Goal: Task Accomplishment & Management: Manage account settings

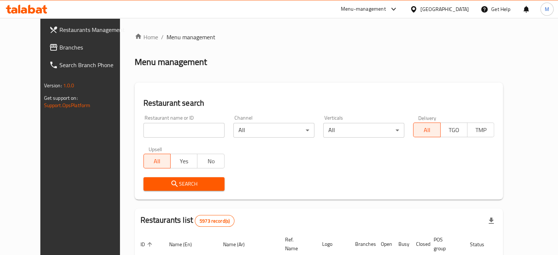
click at [143, 125] on input "search" at bounding box center [183, 130] width 81 height 15
paste input "776160"
type input "776160"
click at [171, 181] on icon "submit" at bounding box center [174, 184] width 6 height 6
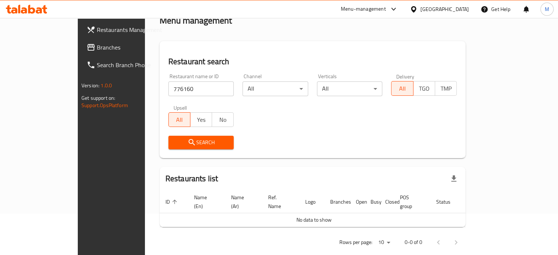
scroll to position [44, 0]
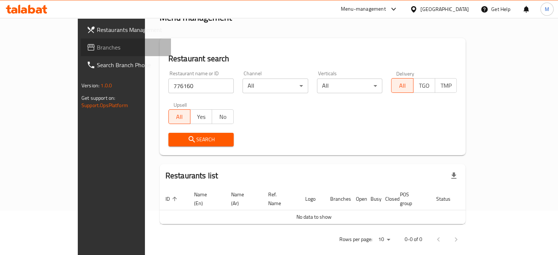
click at [97, 43] on span "Branches" at bounding box center [131, 47] width 68 height 9
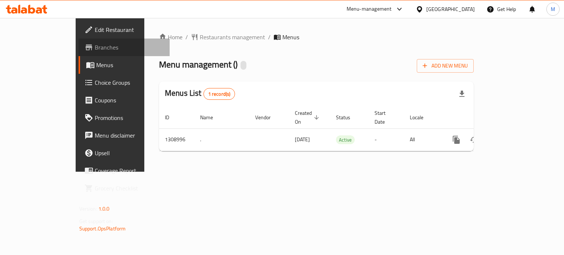
click at [95, 49] on span "Branches" at bounding box center [129, 47] width 69 height 9
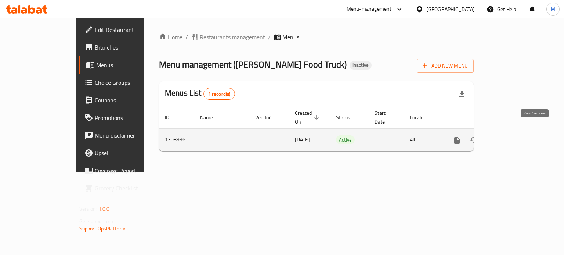
click at [518, 131] on link "enhanced table" at bounding box center [509, 140] width 18 height 18
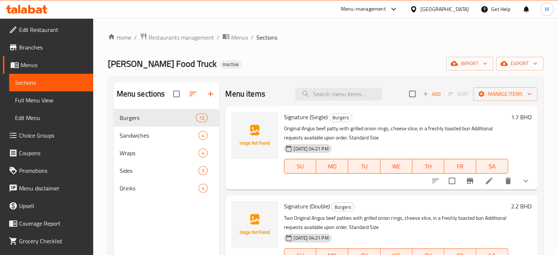
click at [295, 119] on span "Signature (Single)" at bounding box center [306, 117] width 44 height 11
copy span "Signature"
click at [144, 188] on span "Drinks" at bounding box center [149, 188] width 59 height 9
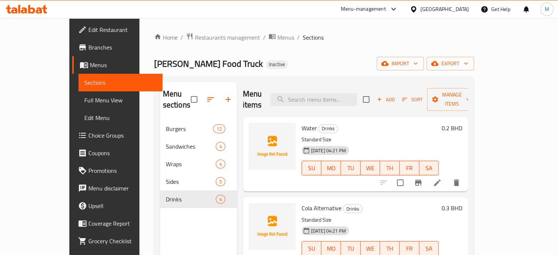
click at [302, 123] on span "Water" at bounding box center [309, 128] width 15 height 11
copy h6 "Water"
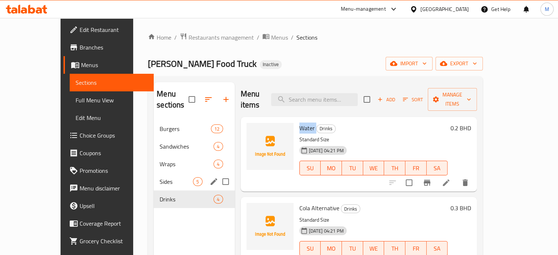
click at [160, 177] on span "Sides" at bounding box center [176, 181] width 33 height 9
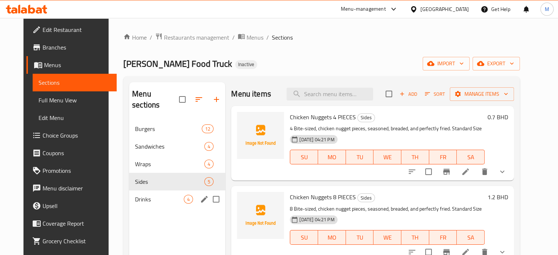
click at [138, 195] on span "Drinks" at bounding box center [159, 199] width 49 height 9
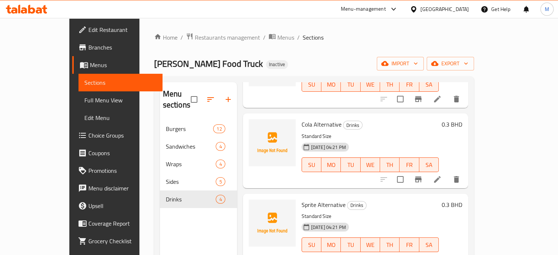
scroll to position [10, 0]
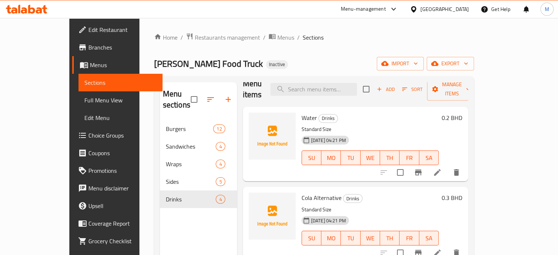
click at [302, 192] on span "Cola Alternative" at bounding box center [322, 197] width 40 height 11
copy span "Cola"
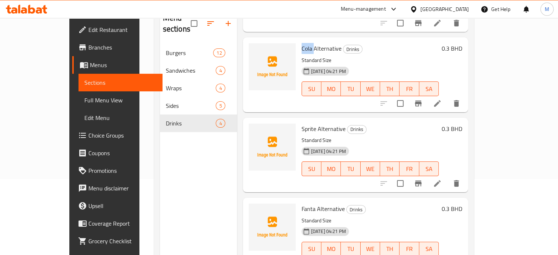
scroll to position [103, 0]
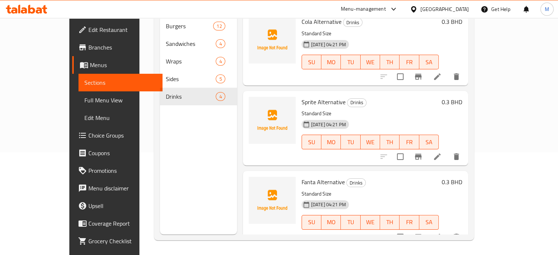
click at [302, 176] on span "Fanta Alternative" at bounding box center [323, 181] width 43 height 11
copy span "Fanta"
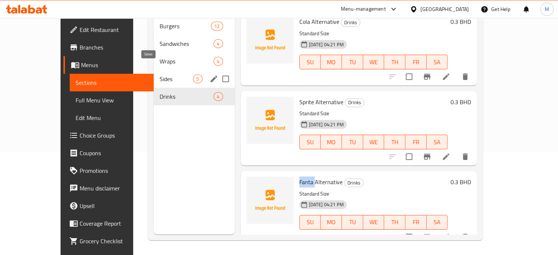
click at [160, 74] on span "Sides" at bounding box center [176, 78] width 33 height 9
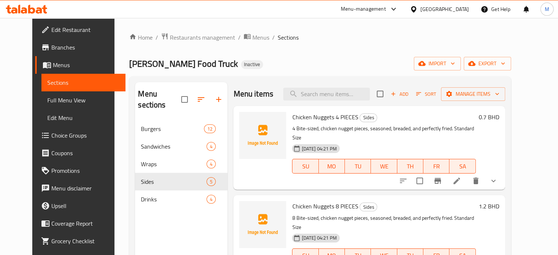
click at [292, 116] on span "Chicken Nuggets 4 PIECES" at bounding box center [325, 117] width 66 height 11
drag, startPoint x: 289, startPoint y: 116, endPoint x: 311, endPoint y: 118, distance: 22.2
click at [311, 118] on span "Chicken Nuggets 4 PIECES" at bounding box center [325, 117] width 66 height 11
copy span "Chicken Nuggets"
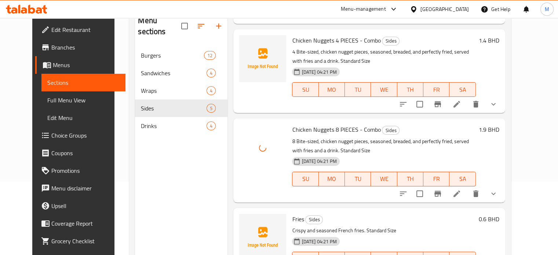
scroll to position [103, 0]
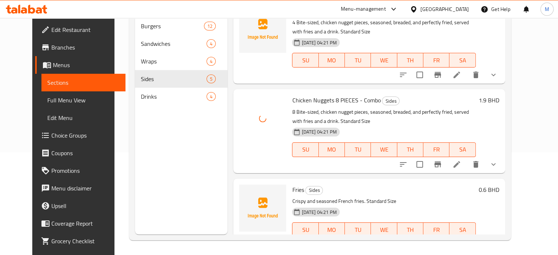
click at [292, 184] on span "Fries" at bounding box center [298, 189] width 12 height 11
copy h6 "Fries"
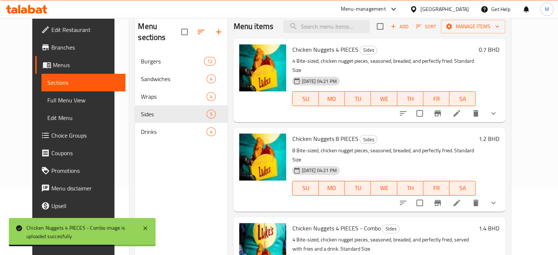
scroll to position [29, 0]
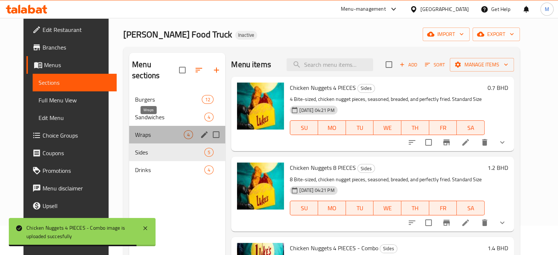
click at [135, 130] on span "Wraps" at bounding box center [159, 134] width 49 height 9
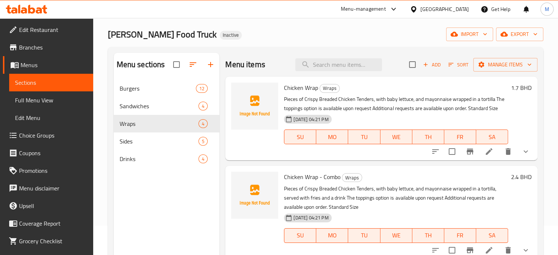
click at [292, 87] on span "Chicken Wrap" at bounding box center [301, 87] width 34 height 11
drag, startPoint x: 292, startPoint y: 87, endPoint x: 309, endPoint y: 87, distance: 16.5
click at [309, 87] on span "Chicken Wrap" at bounding box center [301, 87] width 34 height 11
copy span "Chicken Wrap"
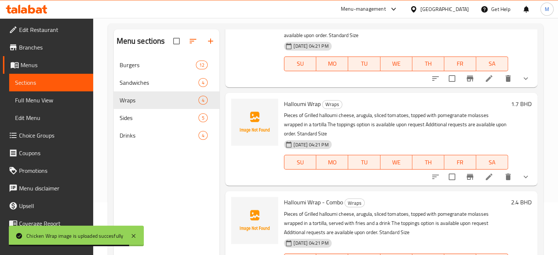
scroll to position [66, 0]
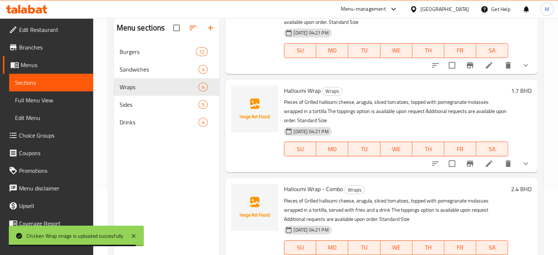
click at [292, 94] on span "Halloumi Wrap" at bounding box center [302, 90] width 37 height 11
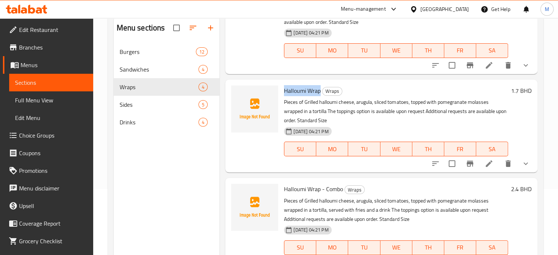
drag, startPoint x: 292, startPoint y: 94, endPoint x: 308, endPoint y: 93, distance: 16.1
click at [308, 93] on span "Halloumi Wrap" at bounding box center [302, 90] width 37 height 11
copy span "Halloumi Wrap"
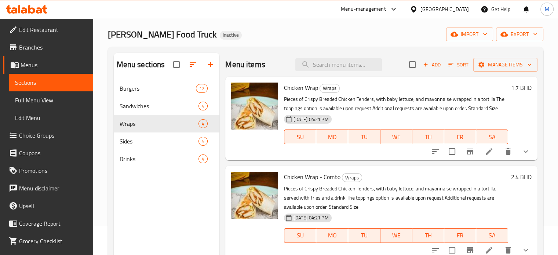
scroll to position [0, 0]
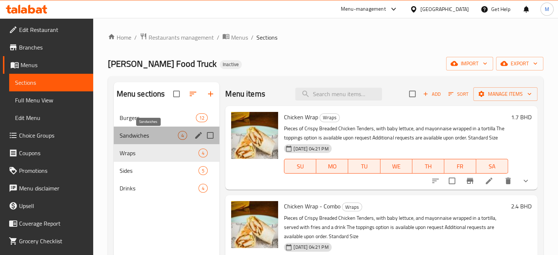
click at [174, 133] on span "Sandwiches" at bounding box center [149, 135] width 59 height 9
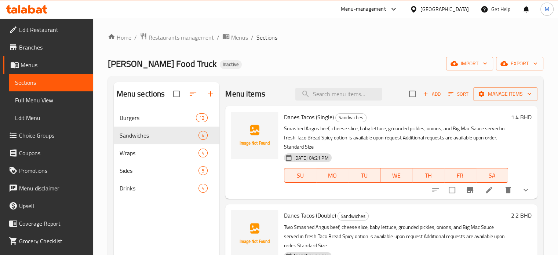
click at [289, 115] on span "Danes Tacos (Single)" at bounding box center [309, 117] width 50 height 11
drag, startPoint x: 289, startPoint y: 115, endPoint x: 305, endPoint y: 115, distance: 15.8
click at [305, 115] on span "Danes Tacos (Single)" at bounding box center [309, 117] width 50 height 11
copy span "Danes Tacos"
click at [296, 115] on span "Danes Tacos (Single)" at bounding box center [309, 117] width 50 height 11
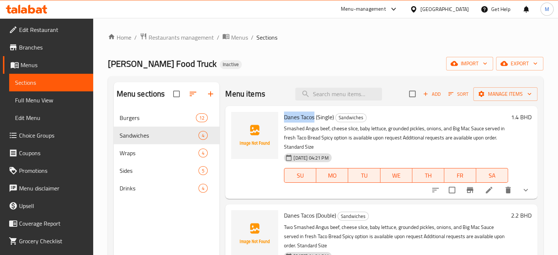
drag, startPoint x: 296, startPoint y: 115, endPoint x: 304, endPoint y: 115, distance: 8.1
click at [304, 115] on span "Danes Tacos (Single)" at bounding box center [309, 117] width 50 height 11
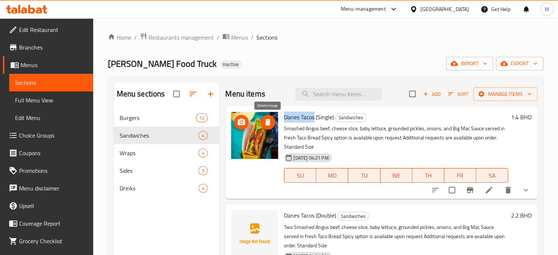
click at [264, 125] on icon "delete image" at bounding box center [267, 122] width 9 height 9
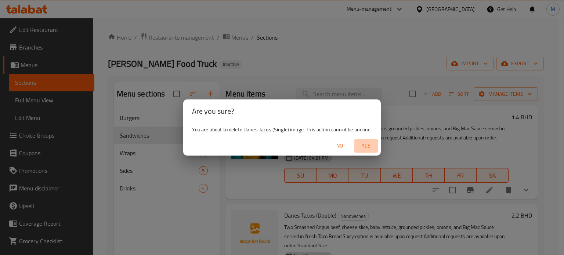
click at [364, 146] on span "Yes" at bounding box center [366, 145] width 18 height 9
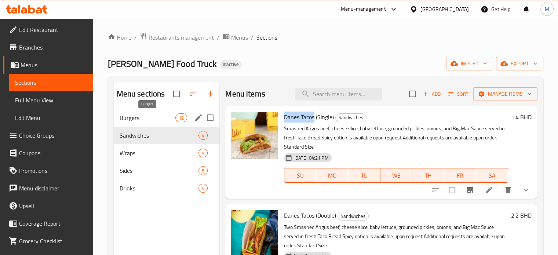
click at [170, 114] on span "Burgers" at bounding box center [148, 117] width 56 height 9
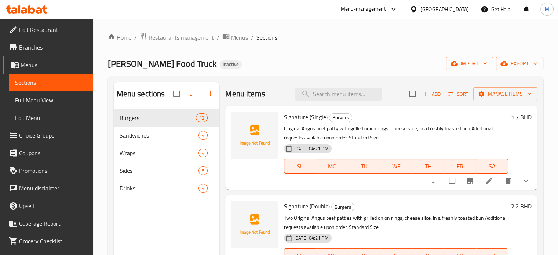
click at [291, 116] on span "Signature (Single)" at bounding box center [306, 117] width 44 height 11
copy span "Signature"
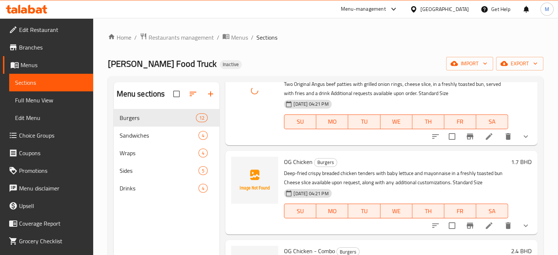
scroll to position [330, 0]
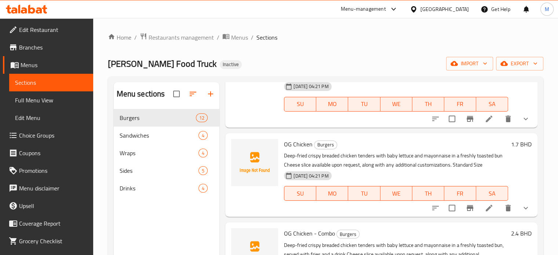
click at [289, 148] on span "OG Chicken" at bounding box center [298, 144] width 29 height 11
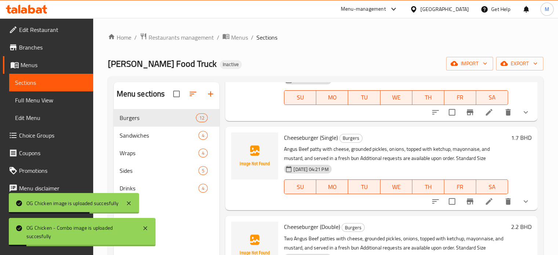
scroll to position [550, 0]
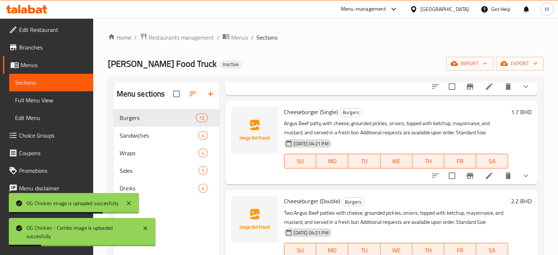
click at [293, 114] on span "Cheeseburger (Single)" at bounding box center [311, 111] width 54 height 11
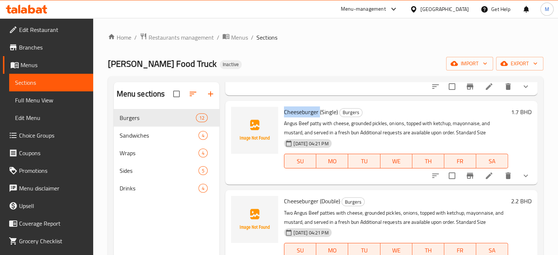
click at [282, 111] on div "Cheeseburger (Single) Burgers Angus Beef patty with cheese, grounded pickles, o…" at bounding box center [396, 143] width 230 height 78
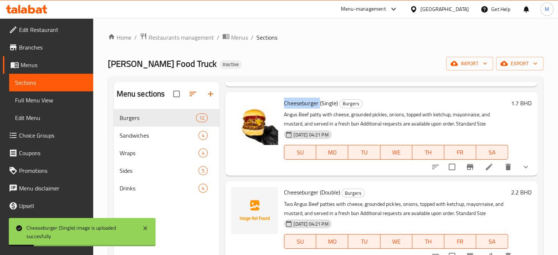
scroll to position [587, 0]
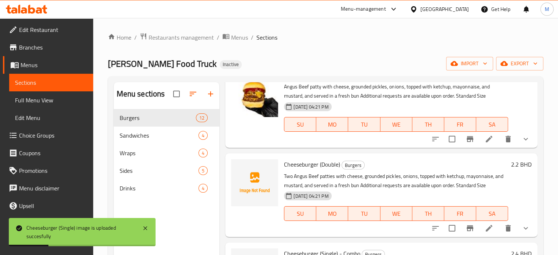
click at [303, 167] on span "Cheeseburger (Double)" at bounding box center [312, 164] width 56 height 11
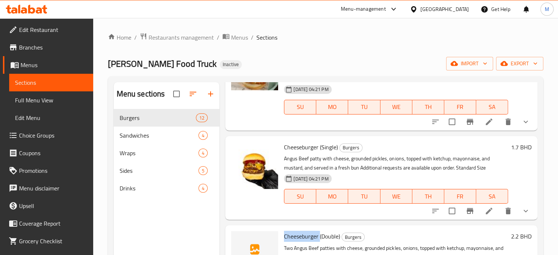
scroll to position [514, 0]
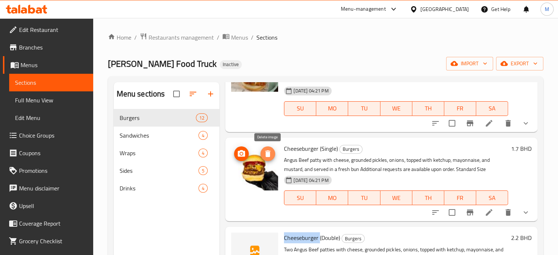
click at [267, 152] on icon "delete image" at bounding box center [267, 153] width 9 height 9
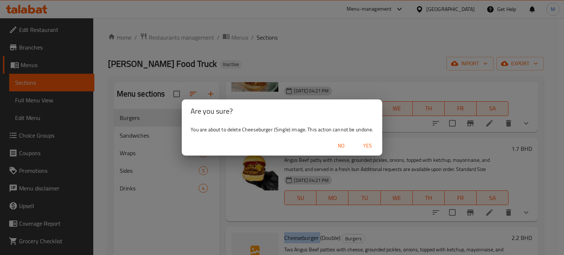
click at [374, 146] on span "Yes" at bounding box center [367, 145] width 18 height 9
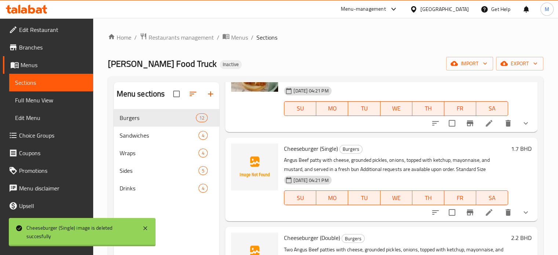
click at [297, 147] on span "Cheeseburger (Single)" at bounding box center [311, 148] width 54 height 11
drag, startPoint x: 297, startPoint y: 147, endPoint x: 322, endPoint y: 147, distance: 25.3
click at [322, 147] on span "Cheeseburger (Single)" at bounding box center [311, 148] width 54 height 11
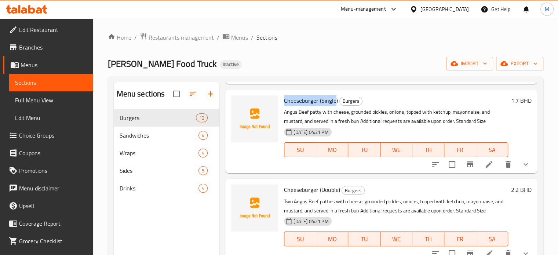
scroll to position [550, 0]
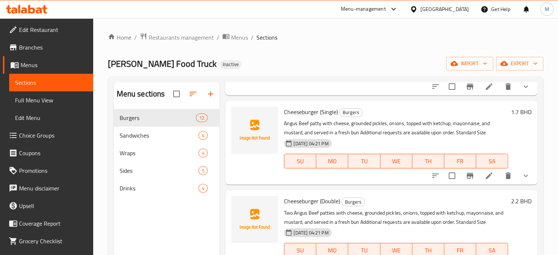
click at [291, 203] on span "Cheeseburger (Double)" at bounding box center [312, 201] width 56 height 11
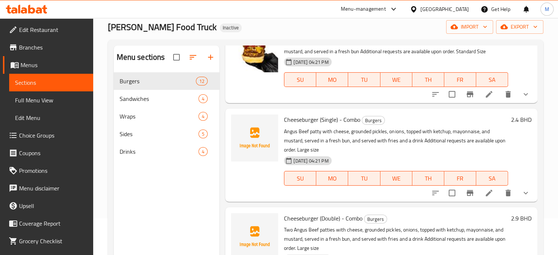
scroll to position [697, 0]
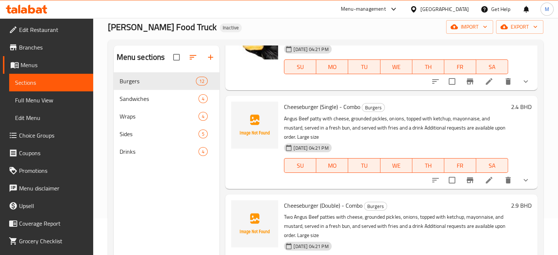
click at [305, 110] on span "Cheeseburger (Single) - Combo" at bounding box center [322, 106] width 76 height 11
click at [301, 106] on span "Cheeseburger (Single) - Combo" at bounding box center [322, 106] width 76 height 11
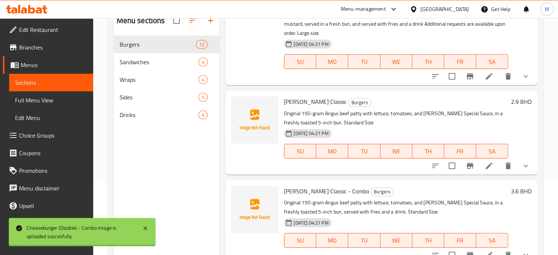
scroll to position [103, 0]
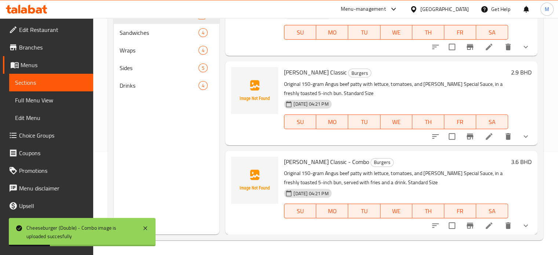
click at [288, 74] on span "Luke's Classic" at bounding box center [315, 72] width 63 height 11
click at [299, 74] on span "Luke's Classic" at bounding box center [315, 72] width 63 height 11
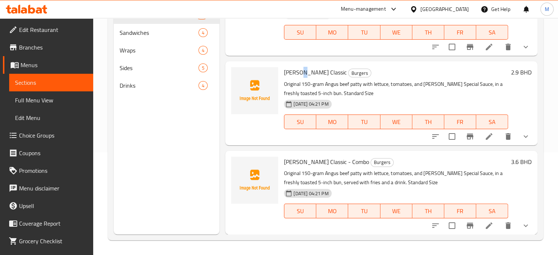
click at [299, 74] on span "Luke's Classic" at bounding box center [315, 72] width 63 height 11
click at [290, 161] on span "Luke's Classic - Combo" at bounding box center [326, 161] width 85 height 11
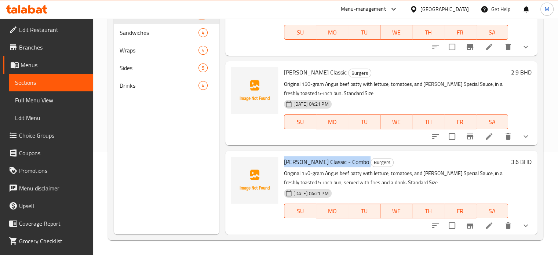
click at [30, 103] on span "Full Menu View" at bounding box center [51, 100] width 72 height 9
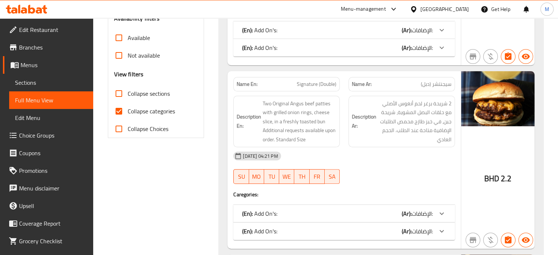
scroll to position [257, 0]
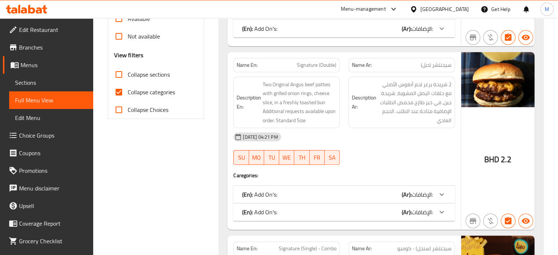
click at [118, 91] on input "Collapse categories" at bounding box center [119, 92] width 18 height 18
checkbox input "false"
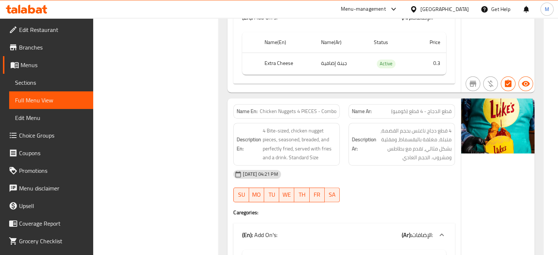
scroll to position [8948, 0]
